Goal: Task Accomplishment & Management: Use online tool/utility

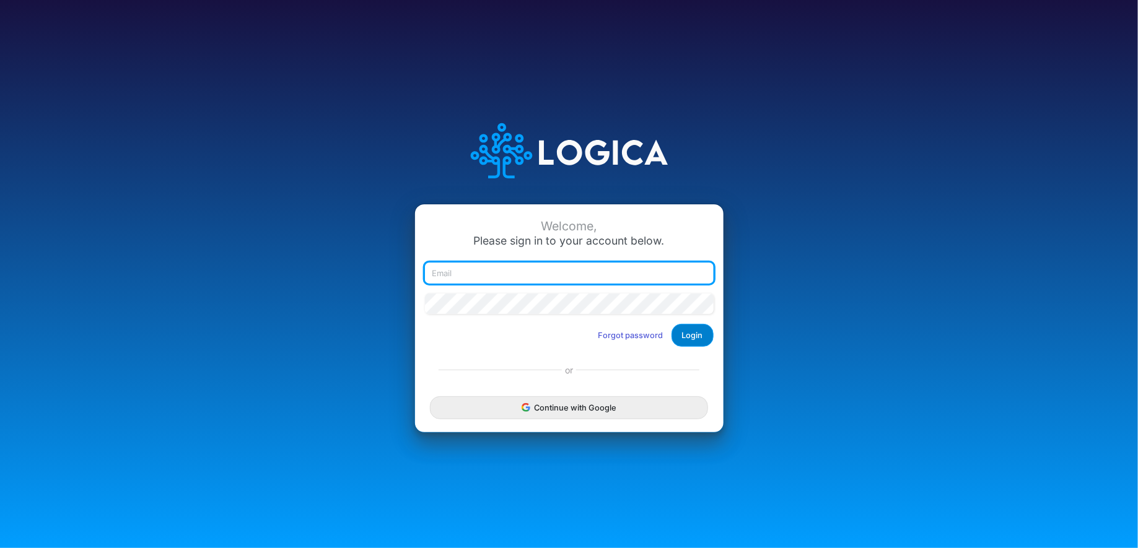
type input "raphael.jordao@recargapay.com"
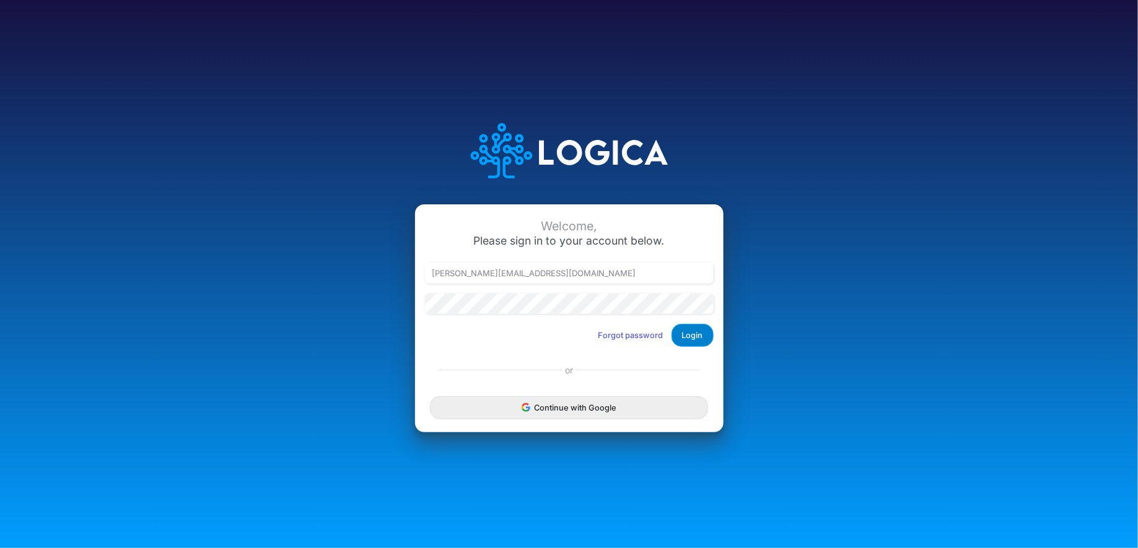
click at [702, 337] on button "Login" at bounding box center [692, 335] width 42 height 23
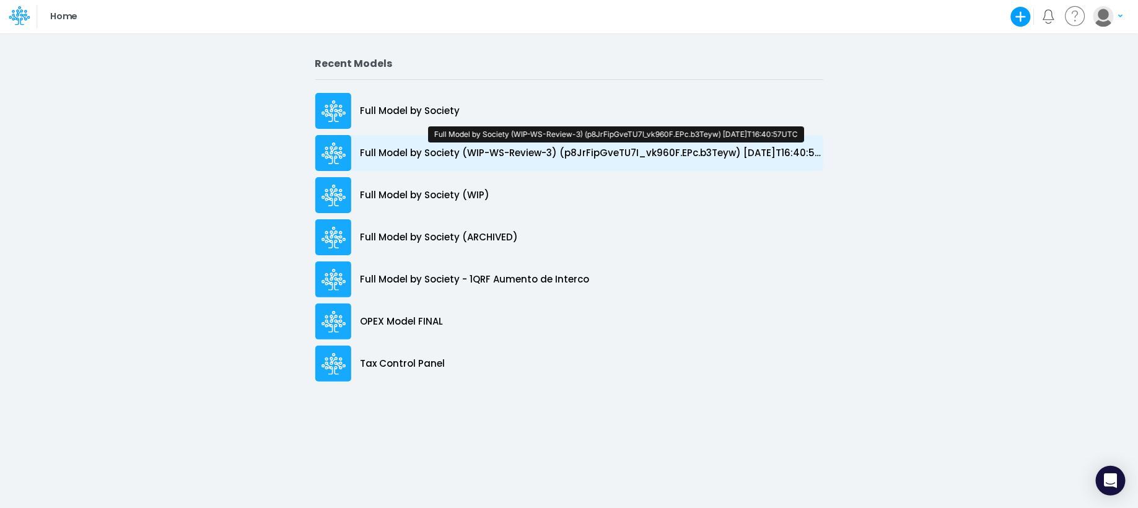
click at [608, 148] on p "Full Model by Society (WIP-WS-Review-3) (p8JrFipGveTU7I_vk960F.EPc.b3Teyw) [DAT…" at bounding box center [591, 153] width 463 height 14
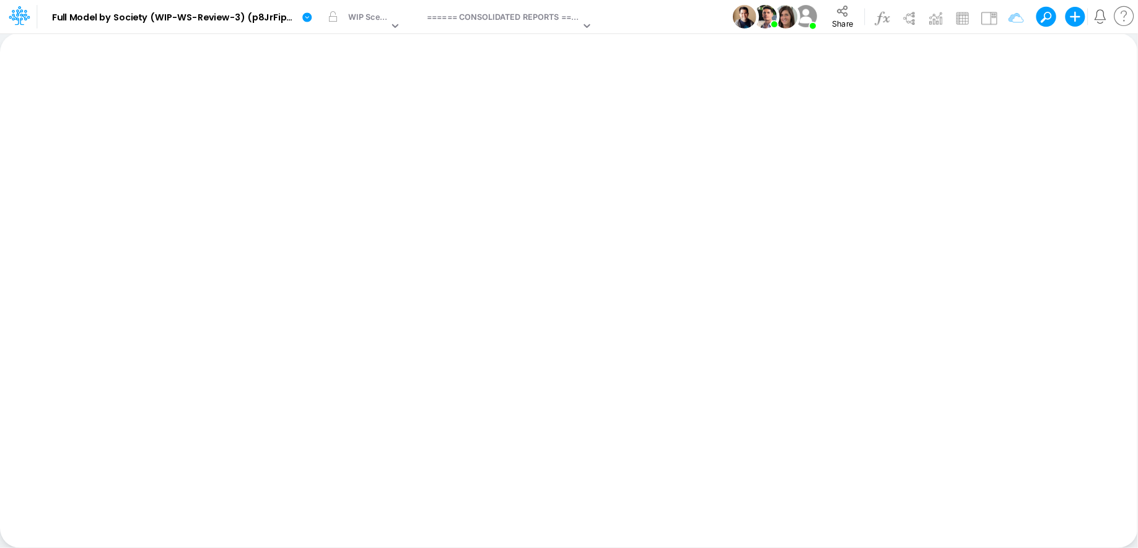
click at [472, 259] on div "Insert new Conditional formatting Paste Cut Copy AutoFill Ready 100% Sum: null …" at bounding box center [568, 290] width 1137 height 515
